Goal: Register for event/course

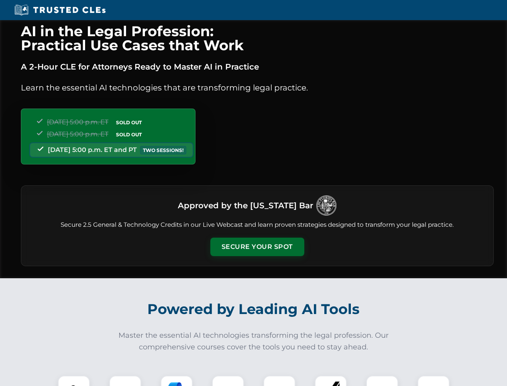
click at [257, 247] on button "Secure Your Spot" at bounding box center [257, 246] width 94 height 18
click at [74, 380] on img at bounding box center [73, 391] width 23 height 23
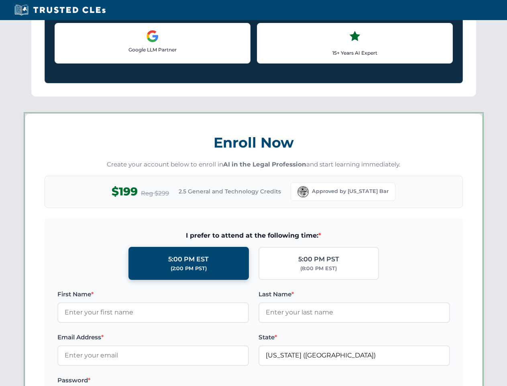
click at [177, 380] on label "Password *" at bounding box center [153, 380] width 192 height 10
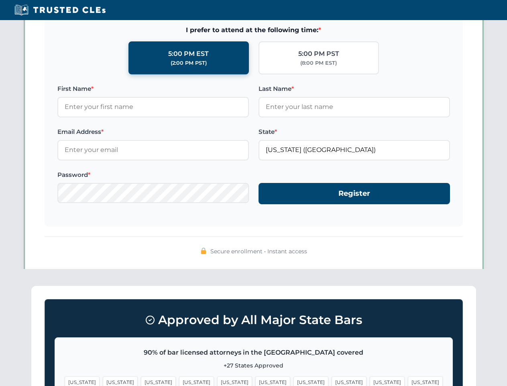
click at [370, 380] on span "[US_STATE]" at bounding box center [387, 382] width 35 height 12
